Goal: Communication & Community: Ask a question

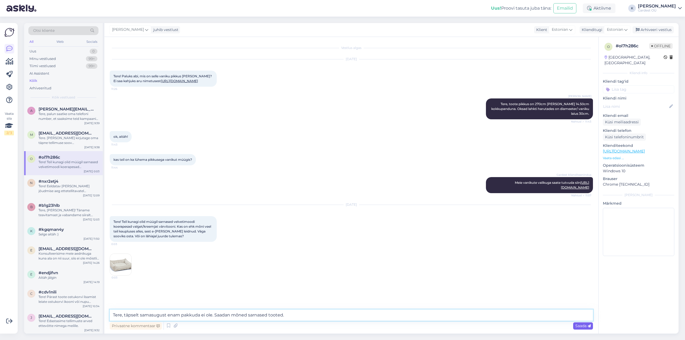
type textarea "Tere, täpselt samasugust enam pakkuda ei ole. Saadan mõned sarnased tooted."
click at [581, 325] on span "Saada" at bounding box center [584, 326] width 16 height 5
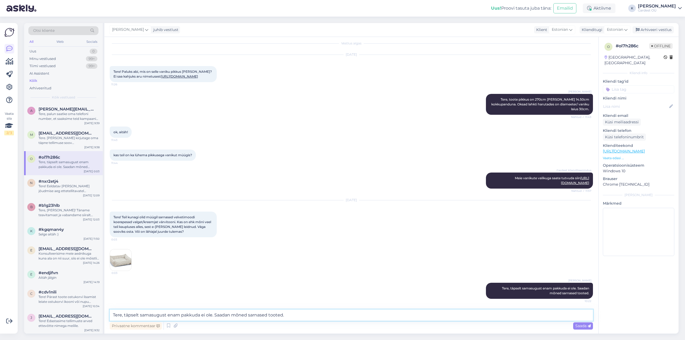
click at [284, 318] on textarea "Tere, täpselt samasugust enam pakkuda ei ole. Saadan mõned sarnased tooted." at bounding box center [352, 315] width 484 height 11
paste textarea "[URL][DOMAIN_NAME]"
type textarea "[URL][DOMAIN_NAME]"
click at [584, 326] on span "Saada" at bounding box center [584, 326] width 16 height 5
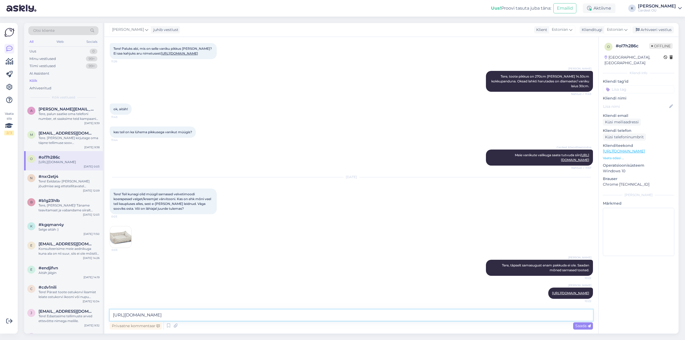
click at [321, 312] on textarea "[URL][DOMAIN_NAME]" at bounding box center [352, 315] width 484 height 11
paste textarea "[URL][DOMAIN_NAME]"
type textarea "[URL][DOMAIN_NAME]"
click at [581, 325] on span "Saada" at bounding box center [584, 326] width 16 height 5
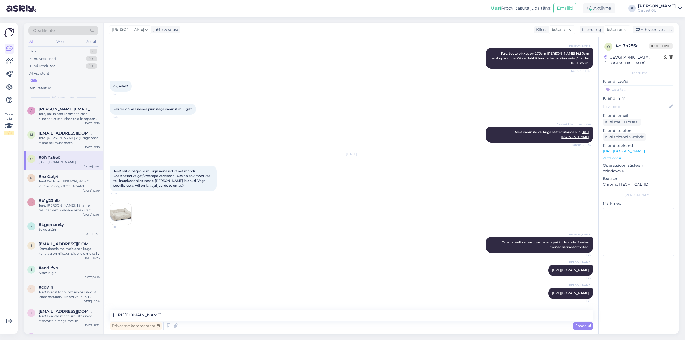
click at [120, 203] on img at bounding box center [120, 213] width 21 height 21
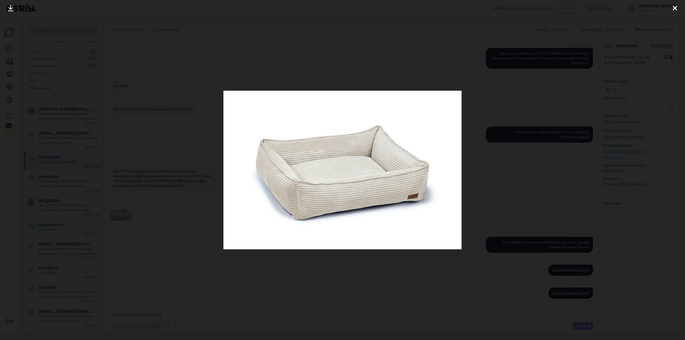
click at [676, 7] on icon at bounding box center [675, 8] width 4 height 7
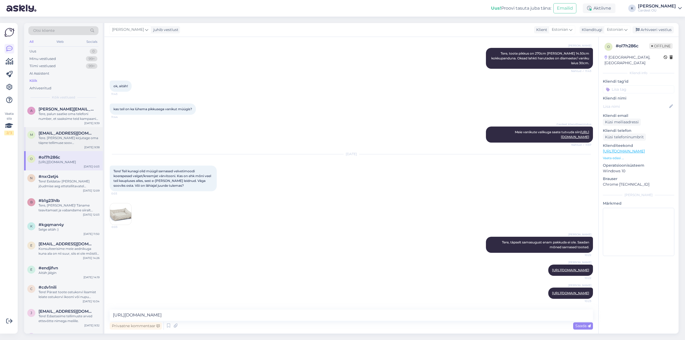
click at [55, 141] on div "Tere. [PERSON_NAME] kirjutage oma täpne tellimuse soov [EMAIL_ADDRESS][DOMAIN_N…" at bounding box center [69, 141] width 61 height 10
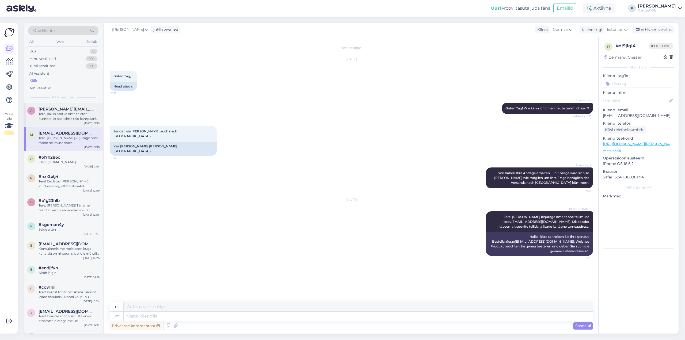
click at [57, 114] on div "Tere, palun saatke oma telefoni number, et saaksime teid kampaania listist eema…" at bounding box center [69, 117] width 61 height 10
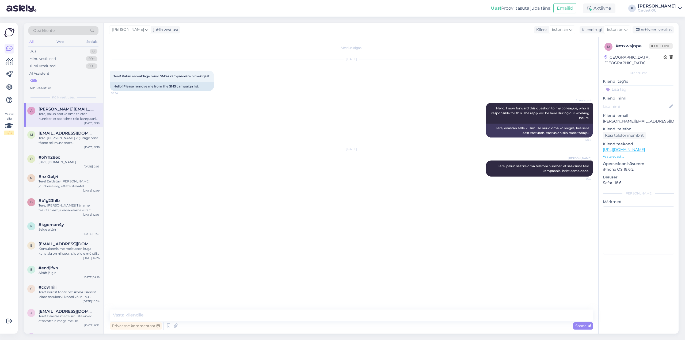
click at [38, 81] on div "Kõik" at bounding box center [63, 80] width 70 height 7
click at [49, 116] on div "[URL][DOMAIN_NAME]" at bounding box center [69, 114] width 61 height 5
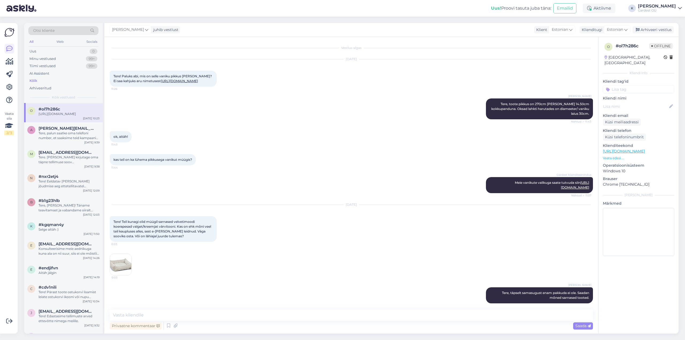
scroll to position [70, 0]
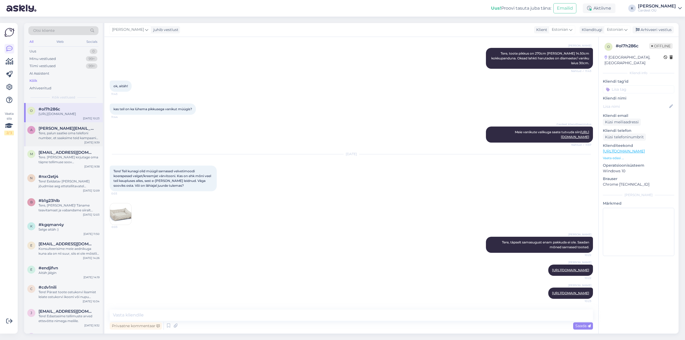
click at [55, 141] on div "Tere, palun saatke oma telefoni number, et saaksime teid kampaania listist eema…" at bounding box center [69, 136] width 61 height 10
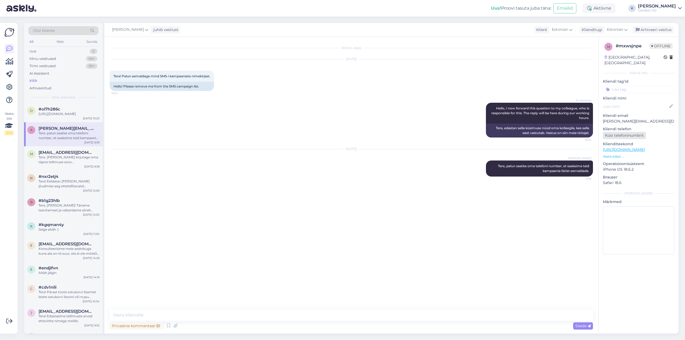
click at [628, 132] on div "Küsi telefoninumbrit" at bounding box center [624, 135] width 43 height 7
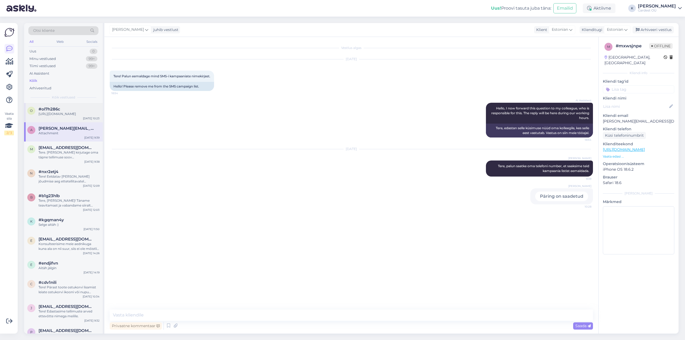
click at [51, 112] on div "[URL][DOMAIN_NAME]" at bounding box center [69, 114] width 61 height 5
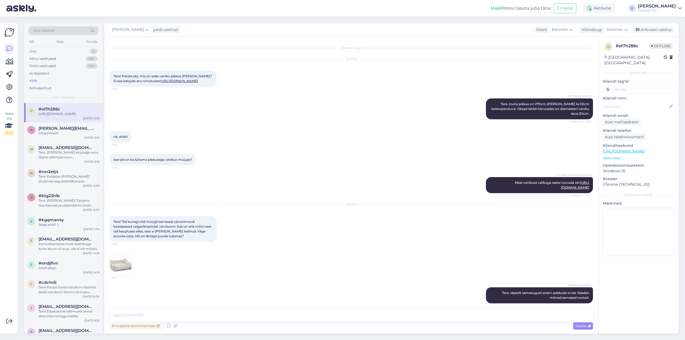
scroll to position [70, 0]
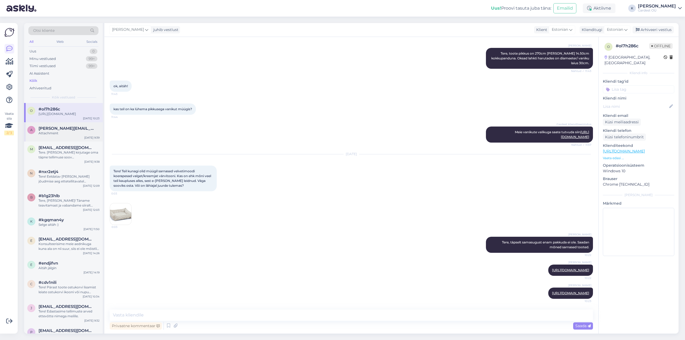
click at [65, 131] on span "[PERSON_NAME][EMAIL_ADDRESS][DOMAIN_NAME]" at bounding box center [67, 128] width 56 height 5
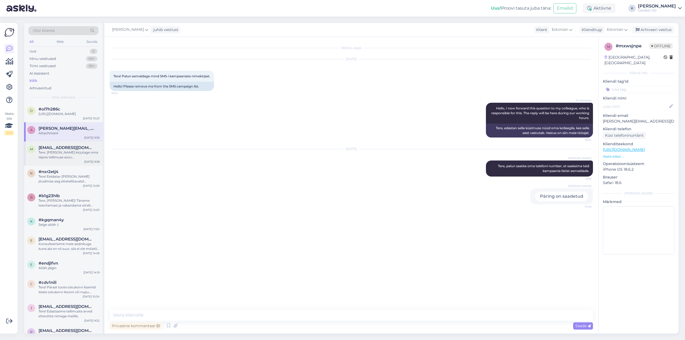
click at [56, 160] on div "Tere. [PERSON_NAME] kirjutage oma täpne tellimuse soov [EMAIL_ADDRESS][DOMAIN_N…" at bounding box center [69, 155] width 61 height 10
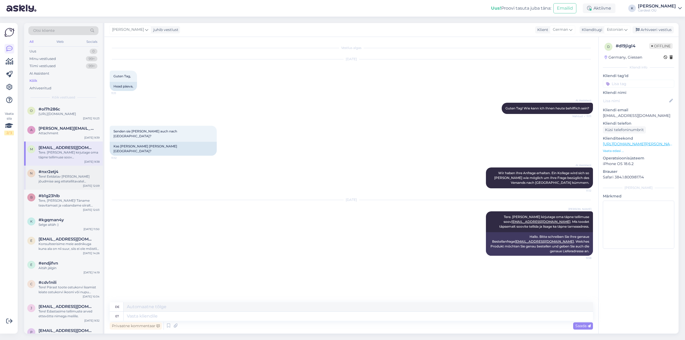
click at [65, 183] on div "Tere! Eeldatav [PERSON_NAME] jõudmise aeg ettetellitavatel elupuudel on [DATE].…" at bounding box center [69, 179] width 61 height 10
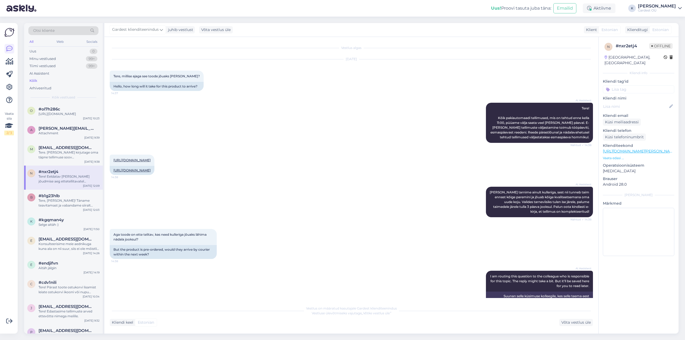
scroll to position [91, 0]
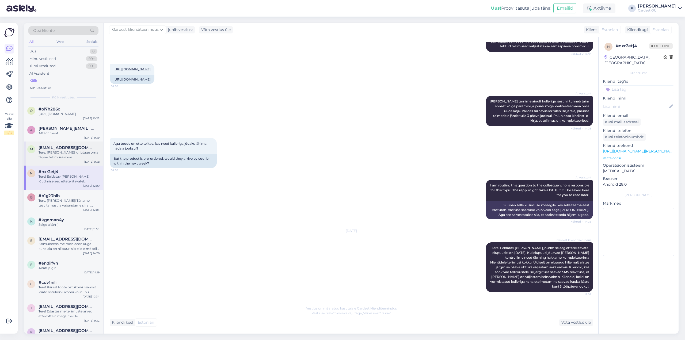
click at [59, 160] on div "Tere. [PERSON_NAME] kirjutage oma täpne tellimuse soov [EMAIL_ADDRESS][DOMAIN_N…" at bounding box center [69, 155] width 61 height 10
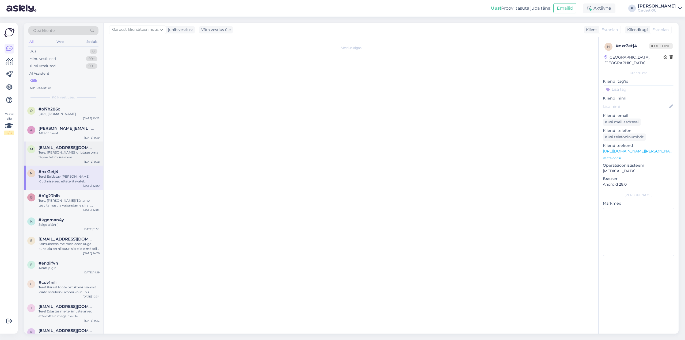
scroll to position [0, 0]
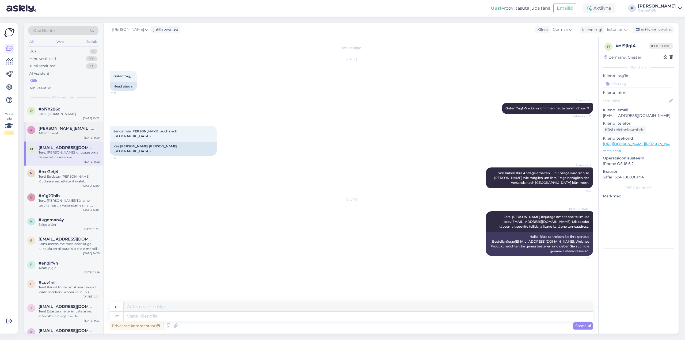
click at [64, 131] on span "[PERSON_NAME][EMAIL_ADDRESS][DOMAIN_NAME]" at bounding box center [67, 128] width 56 height 5
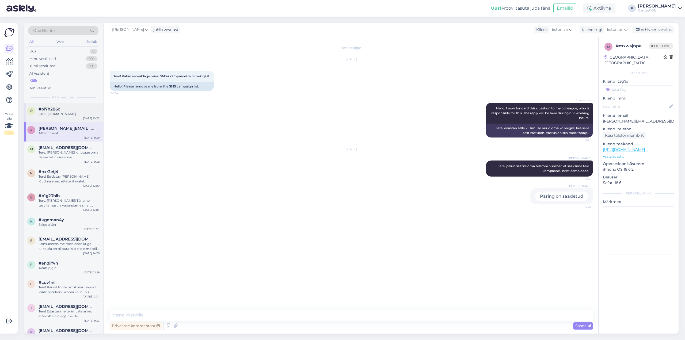
click at [56, 112] on div "[URL][DOMAIN_NAME]" at bounding box center [69, 114] width 61 height 5
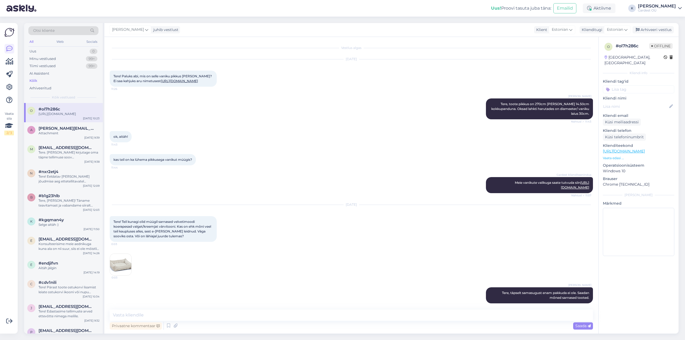
scroll to position [70, 0]
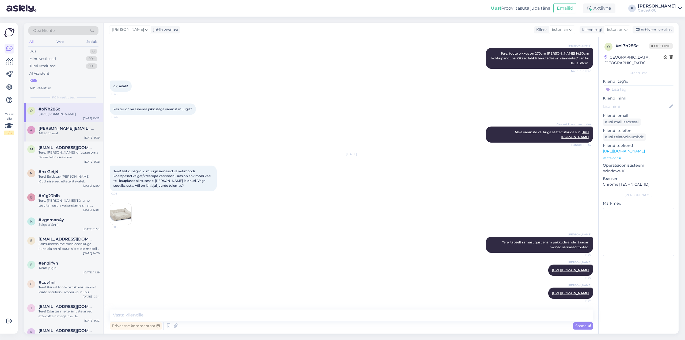
click at [66, 141] on div "a [PERSON_NAME][EMAIL_ADDRESS][DOMAIN_NAME] Attachment [DATE] 9:39" at bounding box center [63, 131] width 79 height 19
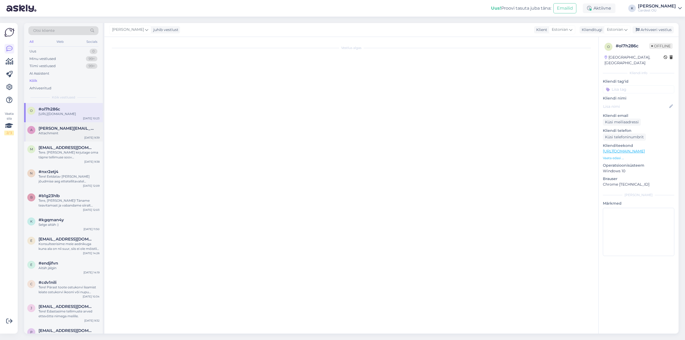
scroll to position [0, 0]
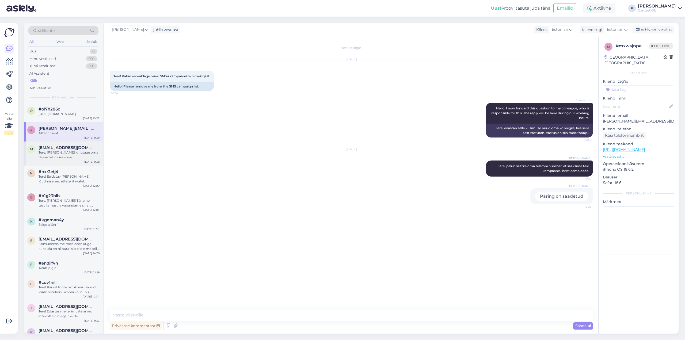
click at [65, 160] on div "Tere. [PERSON_NAME] kirjutage oma täpne tellimuse soov [EMAIL_ADDRESS][DOMAIN_N…" at bounding box center [69, 155] width 61 height 10
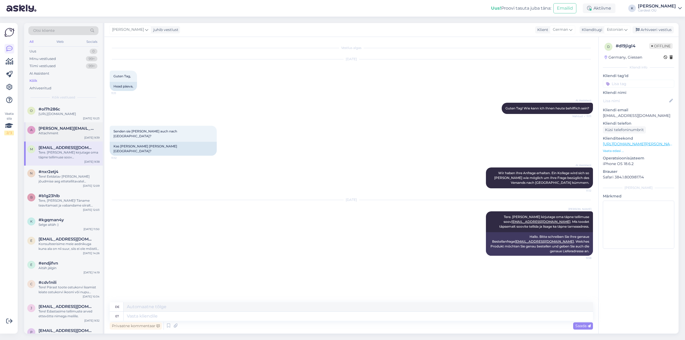
click at [59, 131] on span "[PERSON_NAME][EMAIL_ADDRESS][DOMAIN_NAME]" at bounding box center [67, 128] width 56 height 5
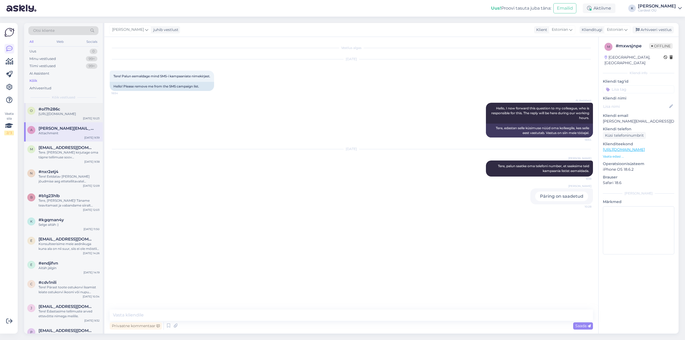
click at [59, 116] on div "[URL][DOMAIN_NAME]" at bounding box center [69, 114] width 61 height 5
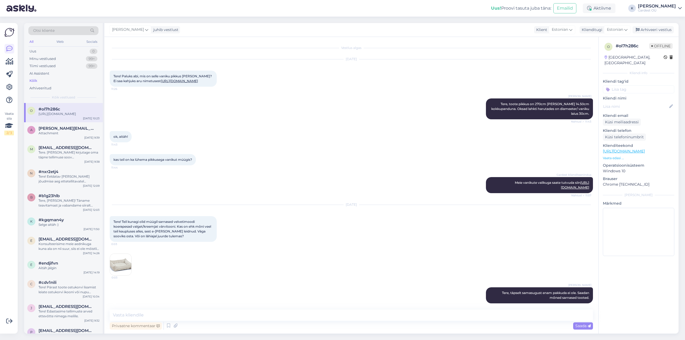
scroll to position [70, 0]
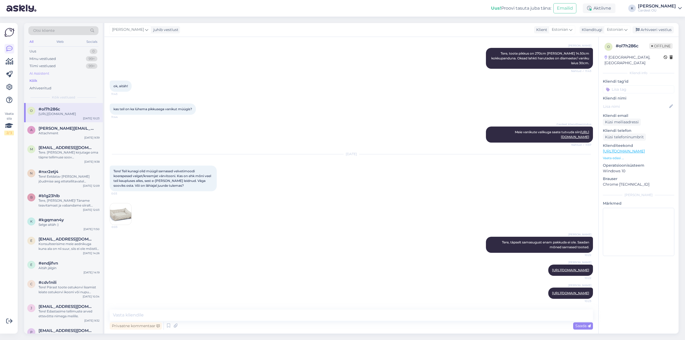
click at [41, 74] on div "AI Assistent" at bounding box center [39, 73] width 20 height 5
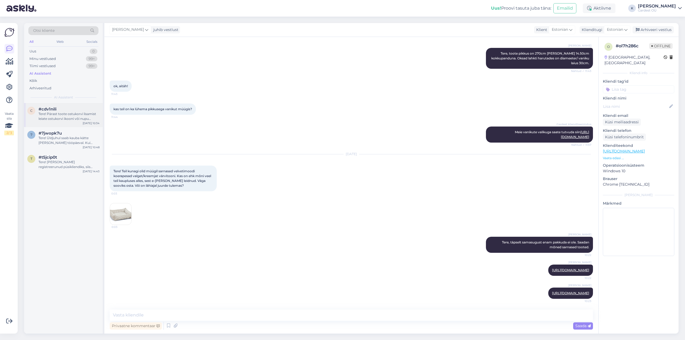
click at [77, 109] on div "#cdv1nili" at bounding box center [69, 109] width 61 height 5
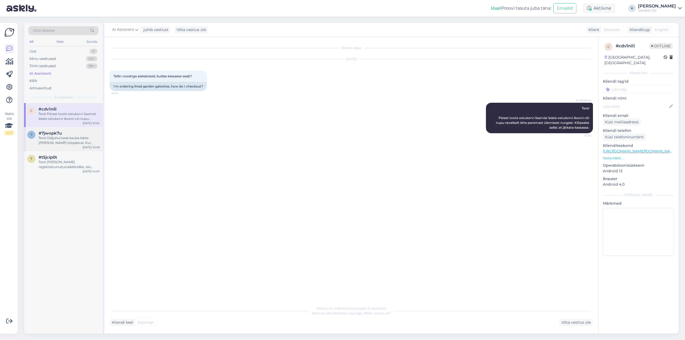
click at [70, 137] on div "Tere! Üldjuhul saab kauba kätte [PERSON_NAME] tööpäeval. Kui tellisite kauba nä…" at bounding box center [69, 141] width 61 height 10
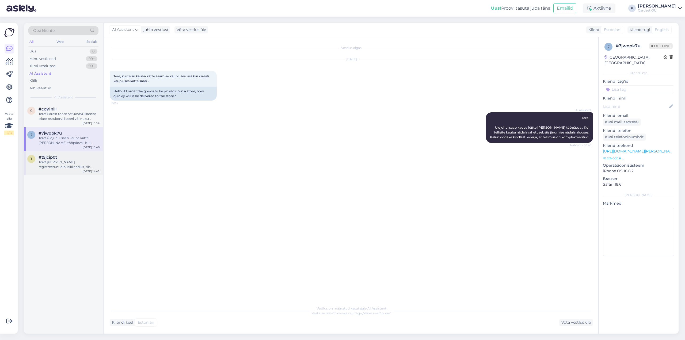
click at [62, 162] on div "Tere! [PERSON_NAME] registreerunud püsikliendiks, siis palun logige oma kontolt…" at bounding box center [69, 165] width 61 height 10
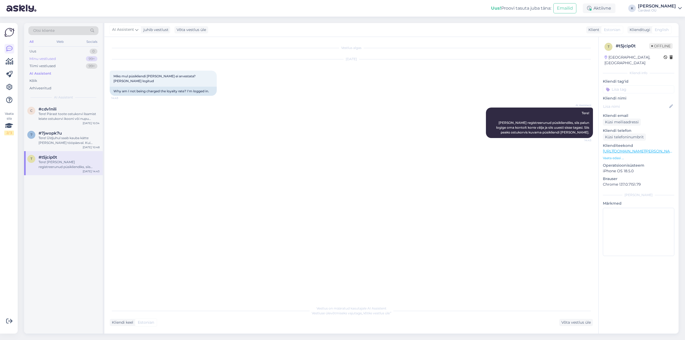
click at [44, 57] on div "Minu vestlused" at bounding box center [42, 58] width 27 height 5
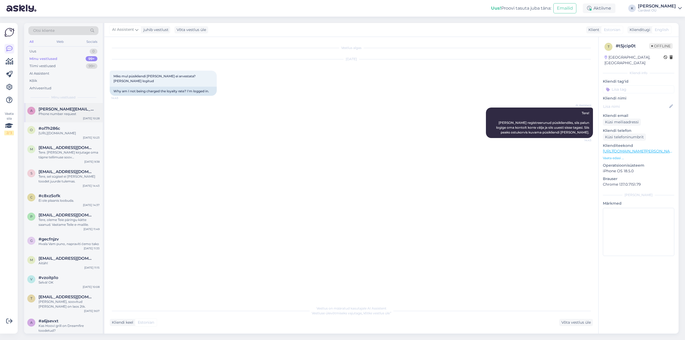
click at [59, 111] on span "[PERSON_NAME][EMAIL_ADDRESS][DOMAIN_NAME]" at bounding box center [67, 109] width 56 height 5
